Goal: Transaction & Acquisition: Purchase product/service

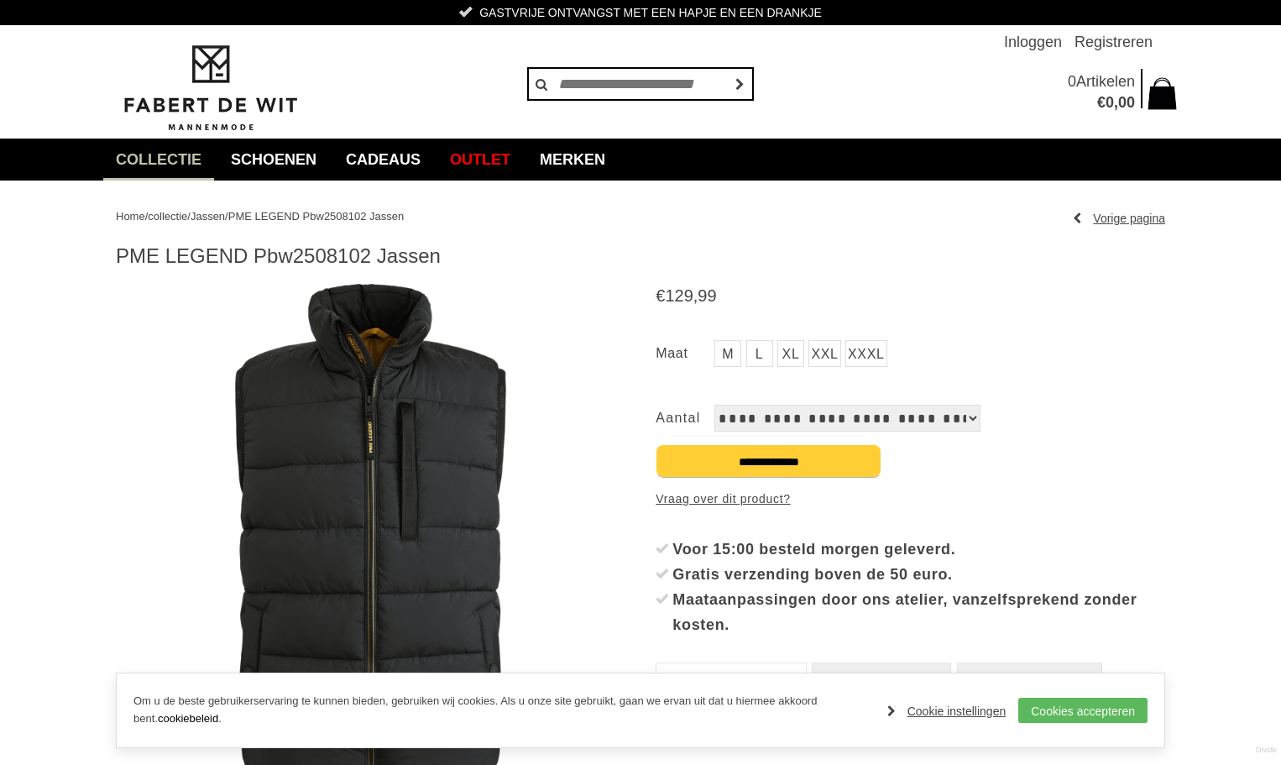
click at [960, 416] on select "**********" at bounding box center [847, 418] width 266 height 27
click at [861, 343] on link "XXXL" at bounding box center [866, 353] width 42 height 27
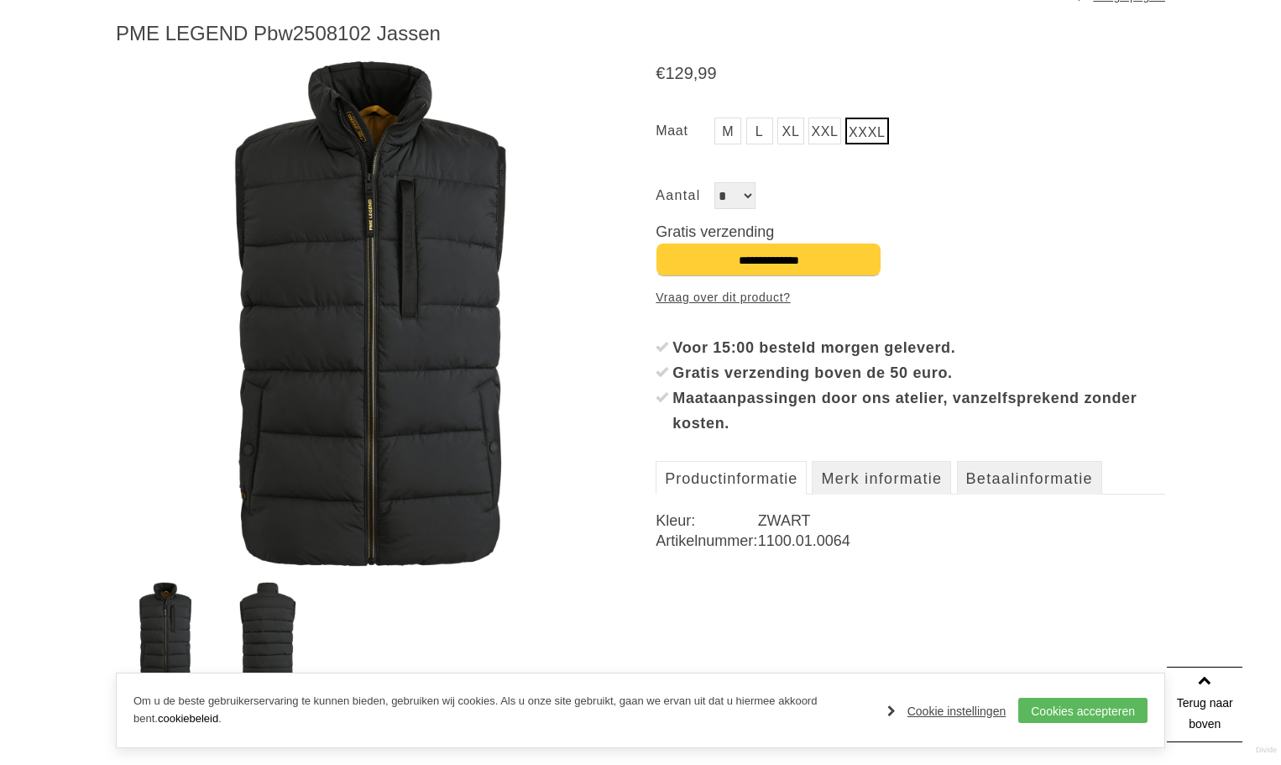
scroll to position [336, 0]
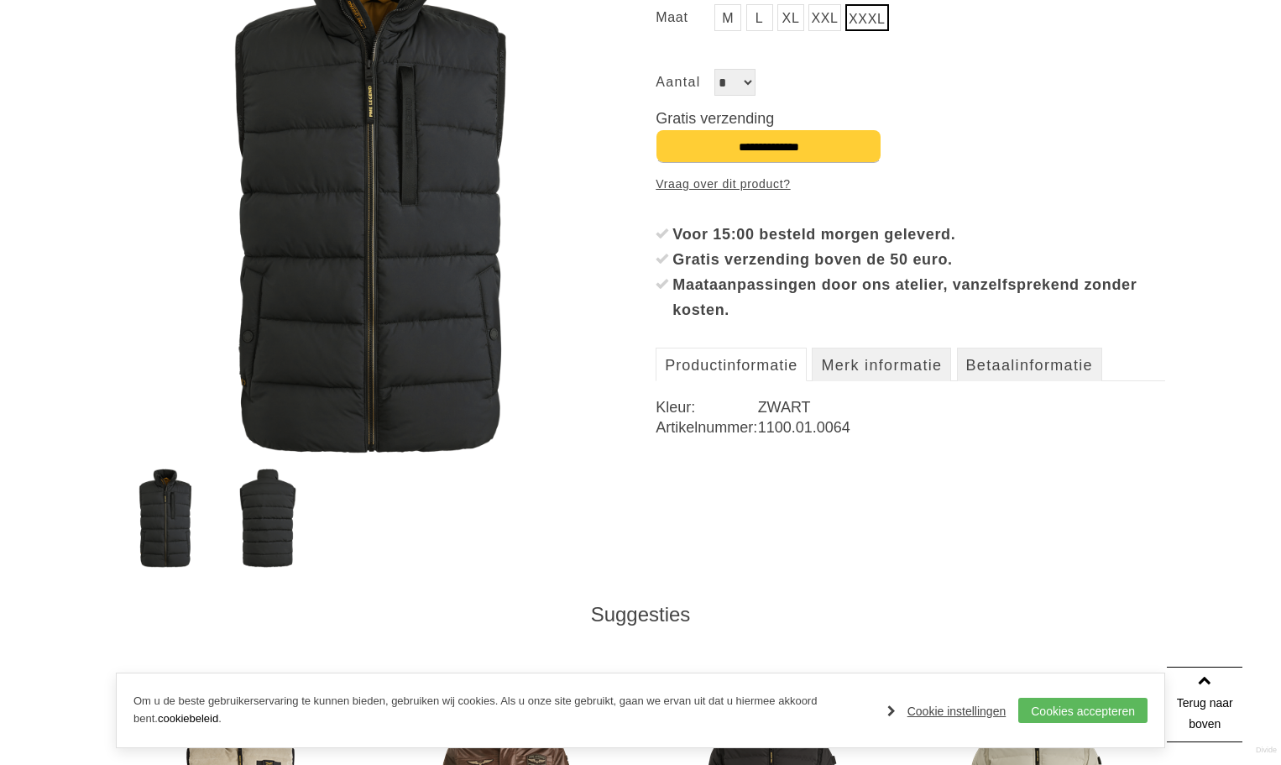
click at [259, 539] on img at bounding box center [267, 517] width 97 height 99
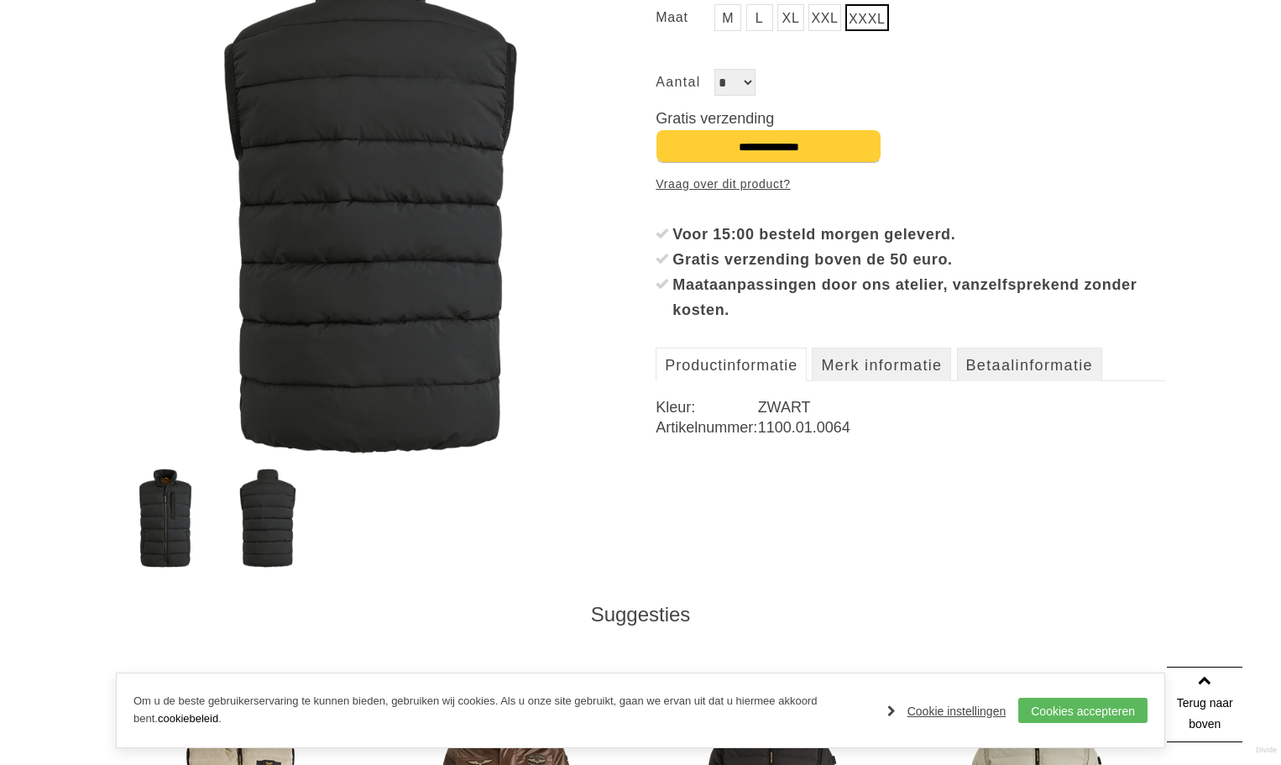
click at [154, 528] on img at bounding box center [165, 517] width 97 height 99
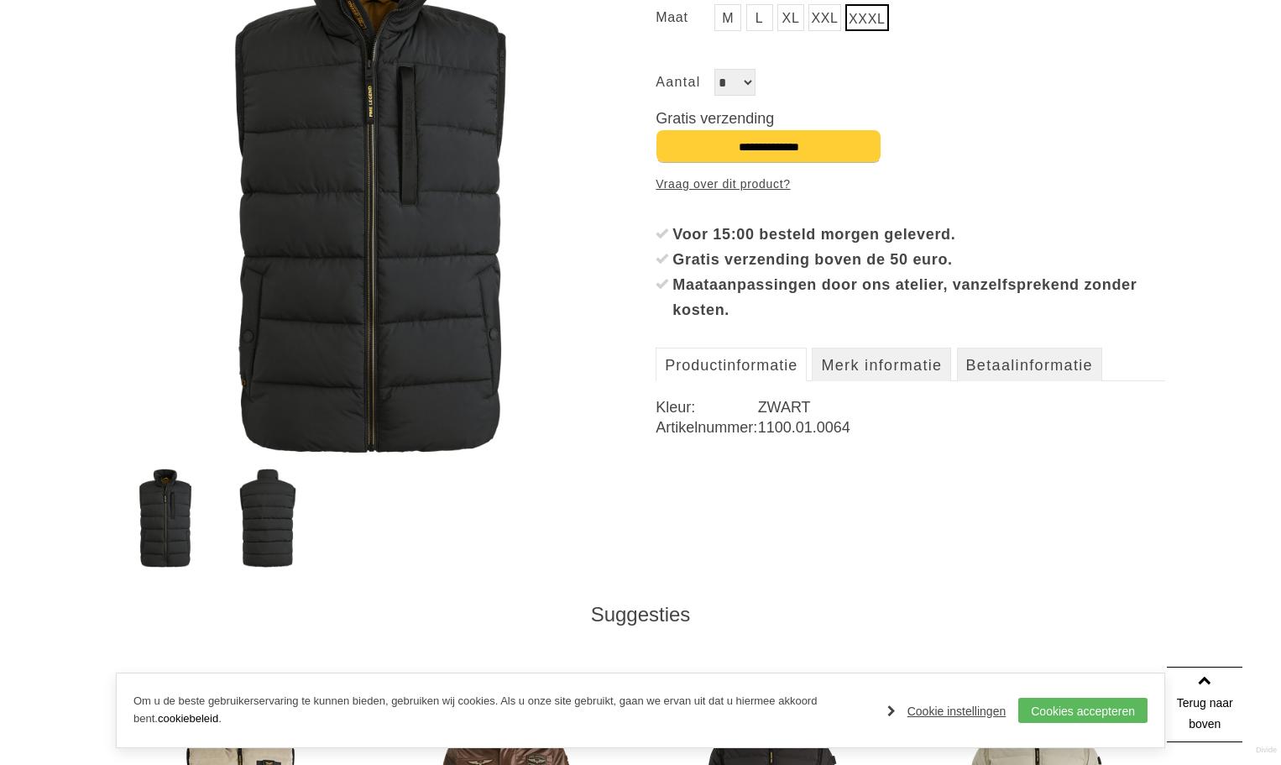
click at [242, 540] on img at bounding box center [267, 517] width 97 height 99
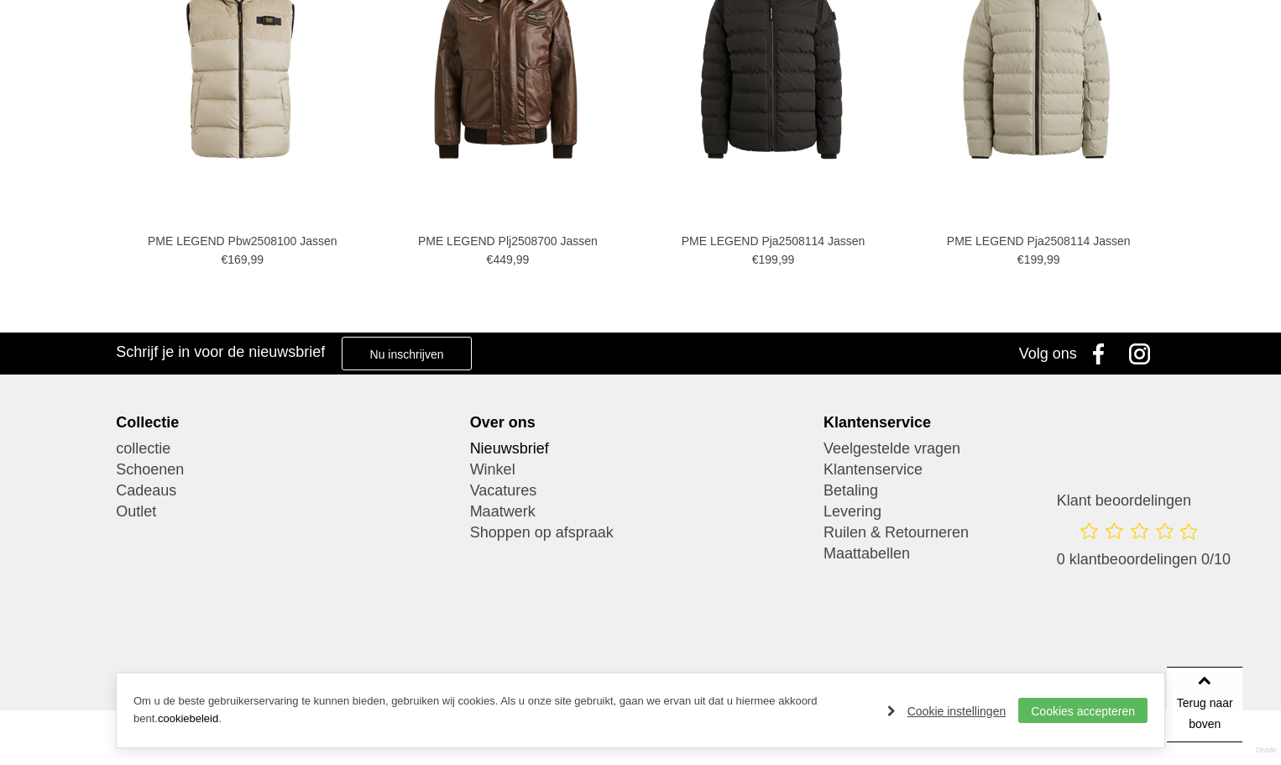
scroll to position [1081, 0]
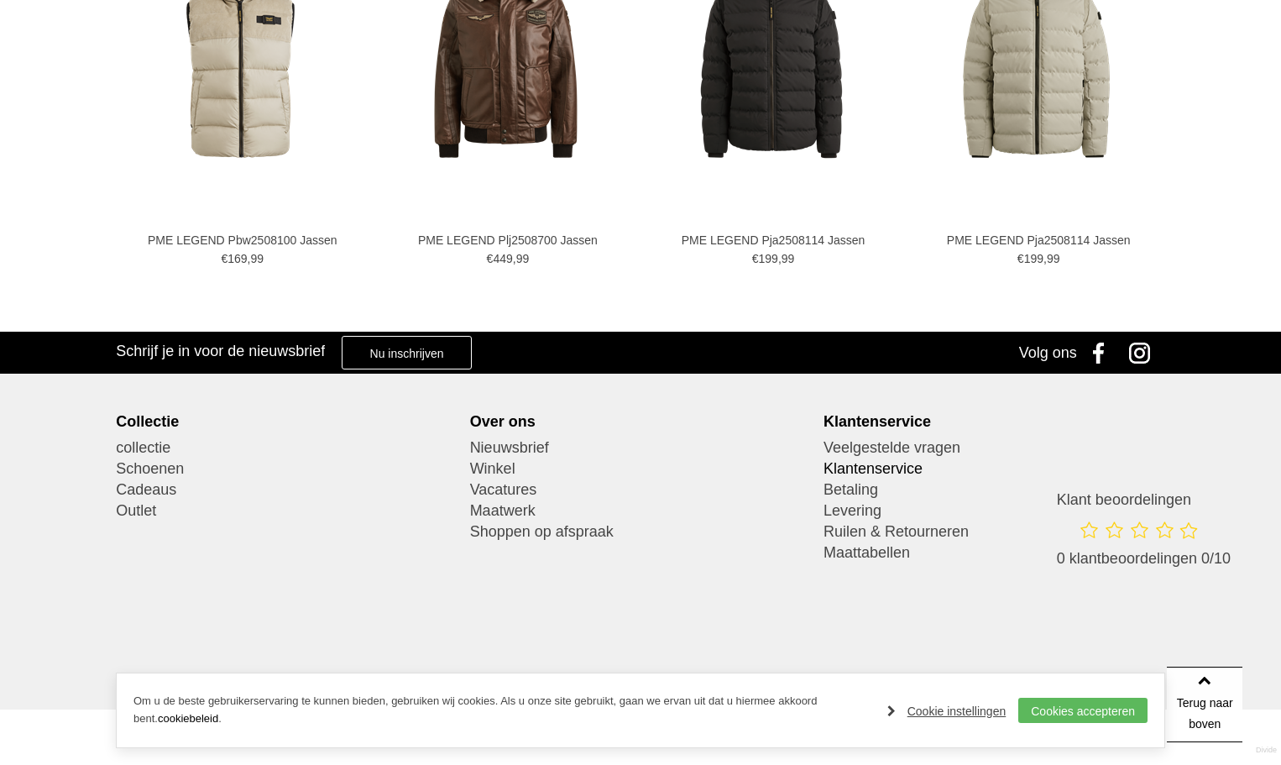
click at [866, 468] on link "Klantenservice" at bounding box center [995, 468] width 342 height 21
